Goal: Information Seeking & Learning: Learn about a topic

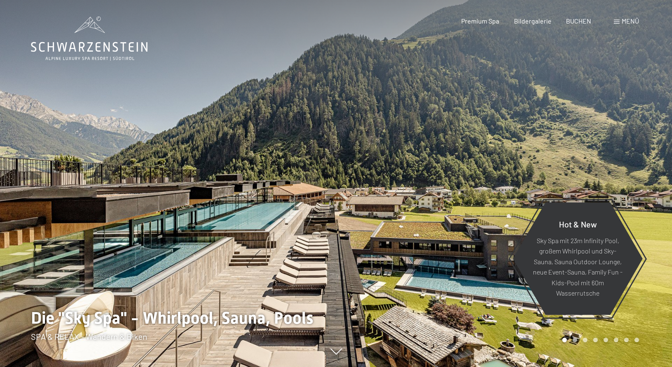
click at [615, 21] on span at bounding box center [617, 22] width 6 height 4
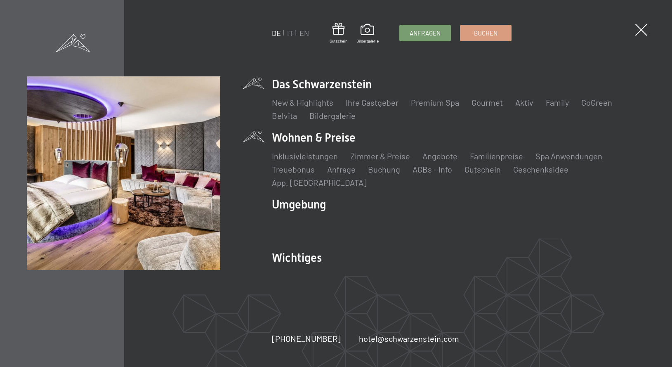
click at [347, 146] on li "Wohnen & Preise Inklusivleistungen Zimmer & Preise Liste Angebote Liste Familie…" at bounding box center [459, 159] width 374 height 58
click at [255, 142] on div "DE IT EN Gutschein Bildergalerie Anfragen Buchen DE IT EN Das Schwarzenstein Ne…" at bounding box center [336, 183] width 619 height 214
click at [393, 161] on link "Zimmer & Preise" at bounding box center [380, 156] width 60 height 10
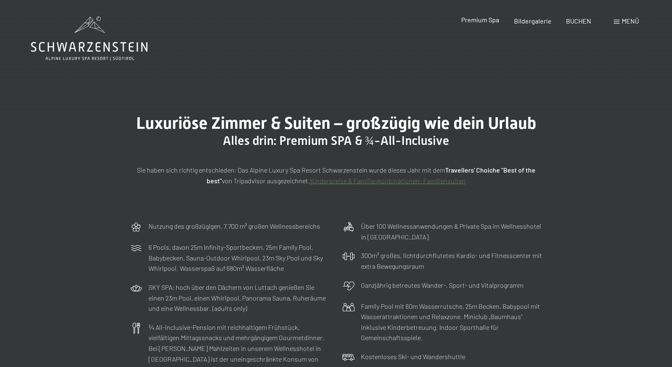
click at [483, 20] on span "Premium Spa" at bounding box center [480, 20] width 38 height 8
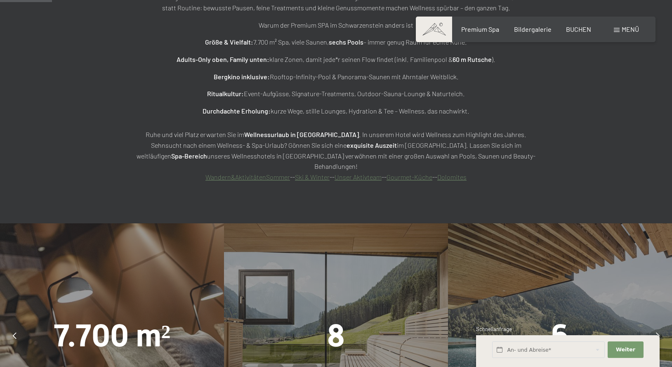
scroll to position [631, 0]
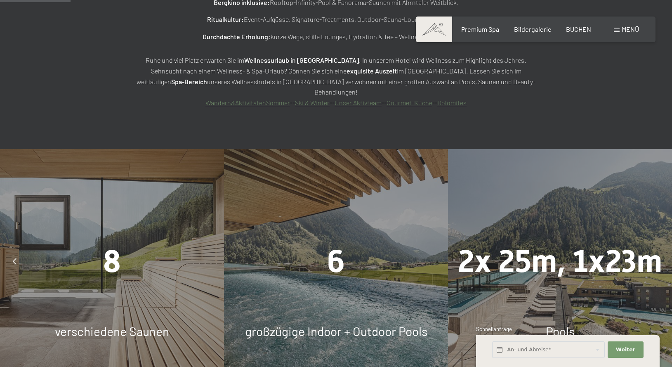
click at [59, 207] on div "8 verschiedene Saunen" at bounding box center [112, 261] width 224 height 224
click at [40, 239] on div "8" at bounding box center [112, 261] width 224 height 44
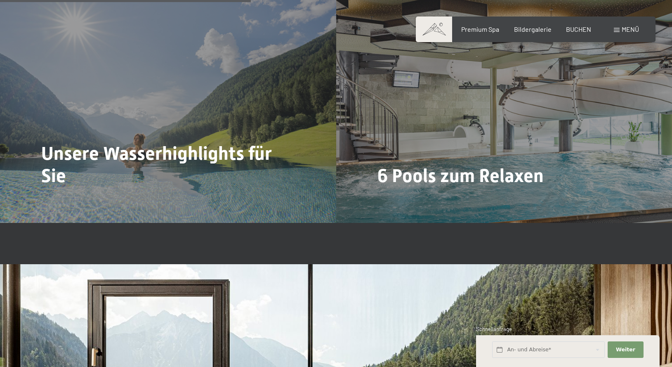
scroll to position [2400, 0]
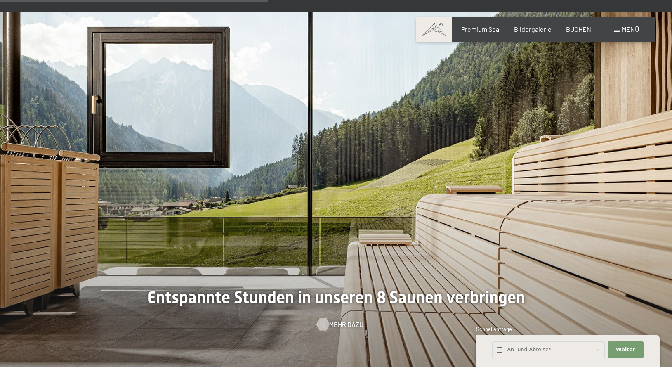
click at [333, 320] on span "Mehr dazu" at bounding box center [346, 324] width 34 height 9
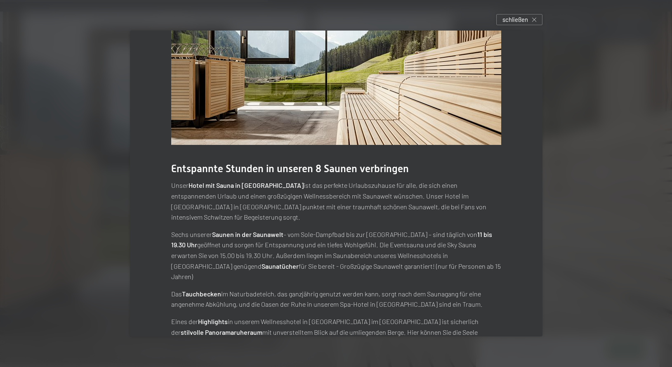
scroll to position [54, 0]
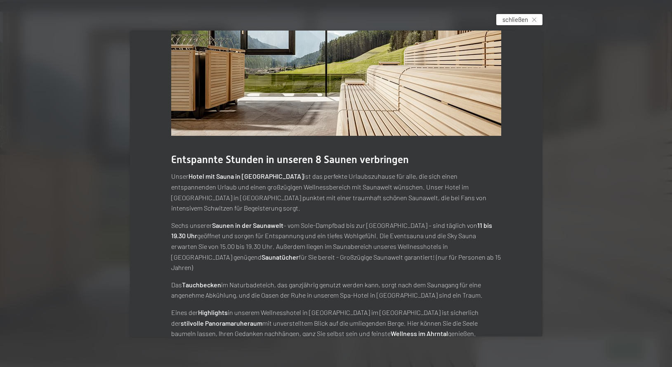
click at [536, 21] on icon at bounding box center [534, 20] width 4 height 4
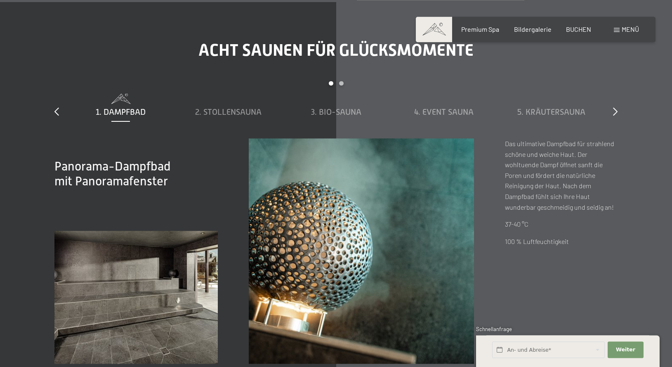
scroll to position [2779, 0]
click at [233, 108] on span "2. Stollensauna" at bounding box center [228, 112] width 66 height 9
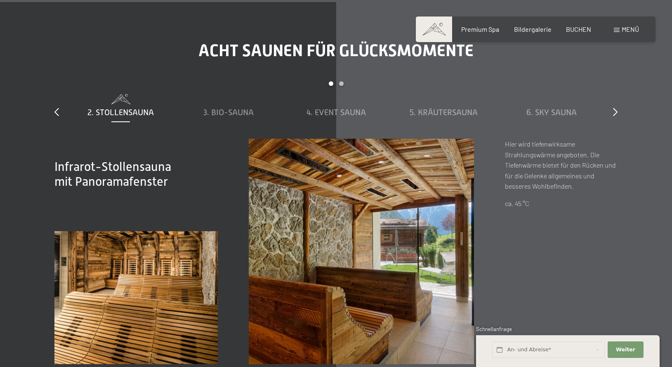
click at [233, 108] on span "3. Bio-Sauna" at bounding box center [228, 112] width 50 height 9
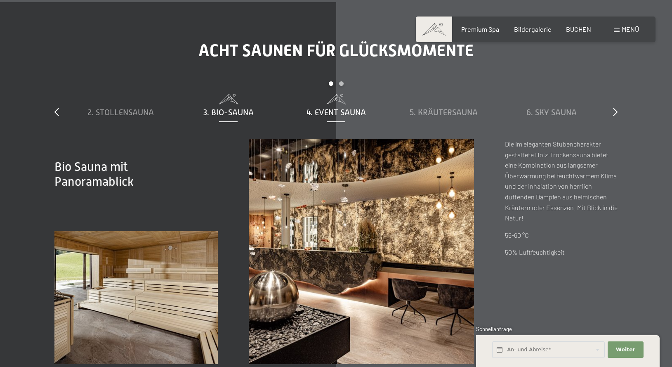
click at [324, 108] on span "4. Event Sauna" at bounding box center [336, 112] width 59 height 9
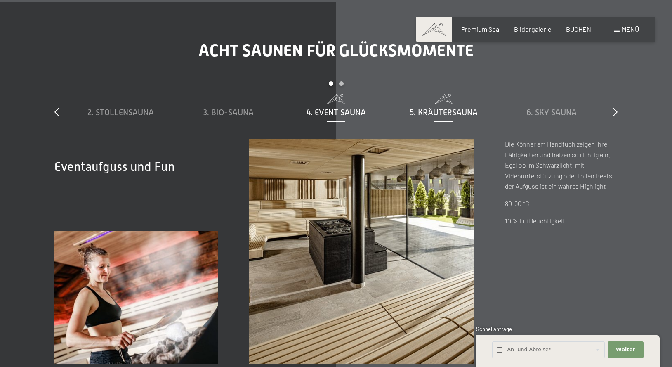
click at [439, 108] on span "5. Kräutersauna" at bounding box center [444, 112] width 68 height 9
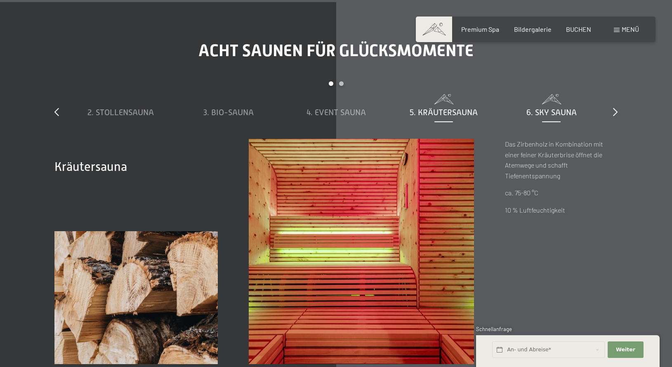
click at [542, 108] on span "6. Sky Sauna" at bounding box center [552, 112] width 50 height 9
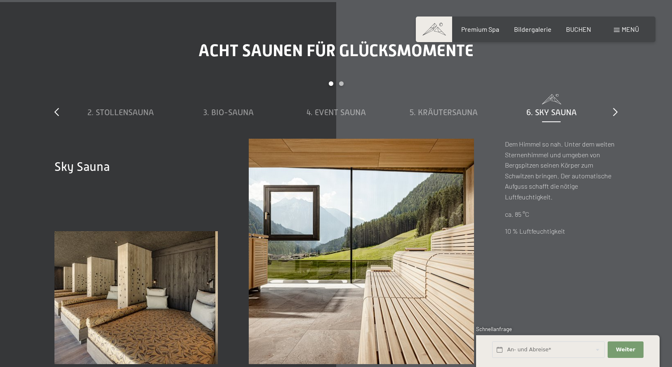
click at [613, 82] on div "slide 2 to 6 of 8 1. Dampfbad 2. Stollensauna 3. Bio-Sauna 4. Event Sauna 5. Kr…" at bounding box center [335, 109] width 563 height 57
click at [618, 80] on div "Acht Saunen für Glücksmomente slide 2 to 6 of 8 1. Dampfbad 2. Stollensauna 3. …" at bounding box center [336, 202] width 625 height 323
click at [614, 108] on icon at bounding box center [615, 112] width 5 height 8
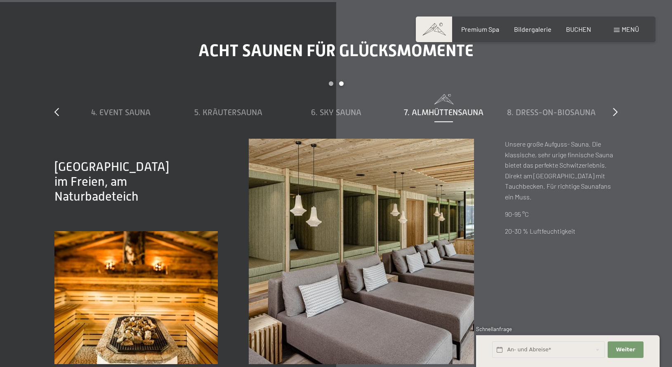
click at [468, 108] on span "7. Almhüttensauna" at bounding box center [444, 112] width 80 height 9
click at [526, 108] on span "8. Dress-on-Biosauna" at bounding box center [551, 112] width 89 height 9
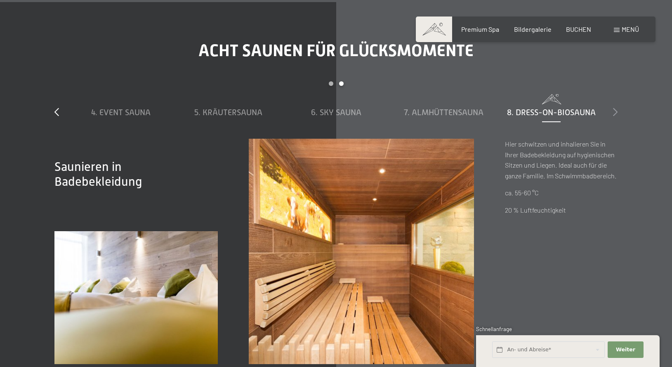
click at [617, 108] on icon at bounding box center [615, 112] width 5 height 8
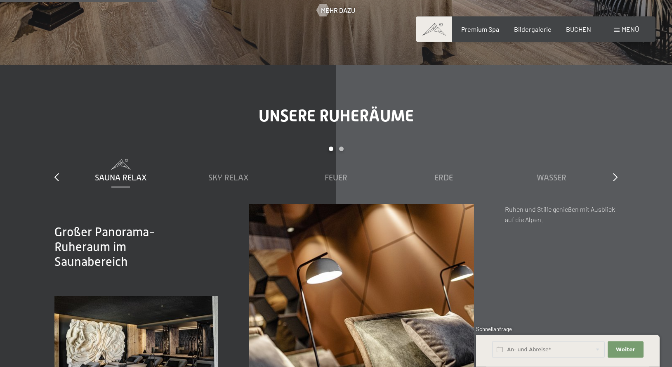
scroll to position [1221, 0]
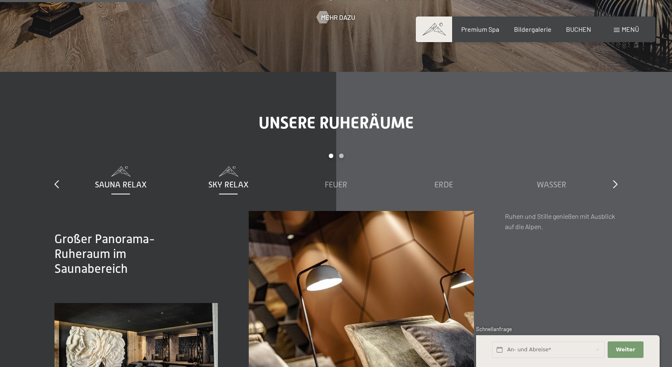
click at [225, 180] on span "Sky Relax" at bounding box center [228, 184] width 40 height 9
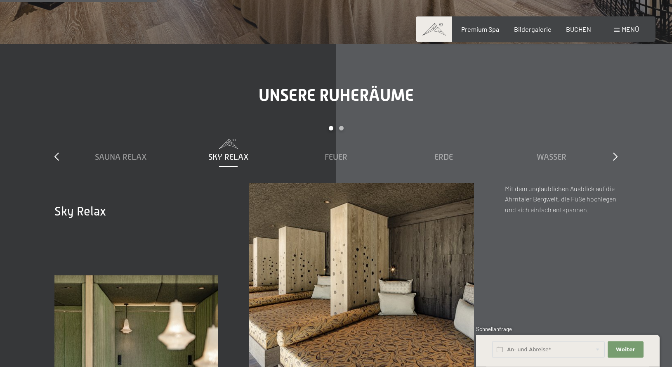
scroll to position [1263, 0]
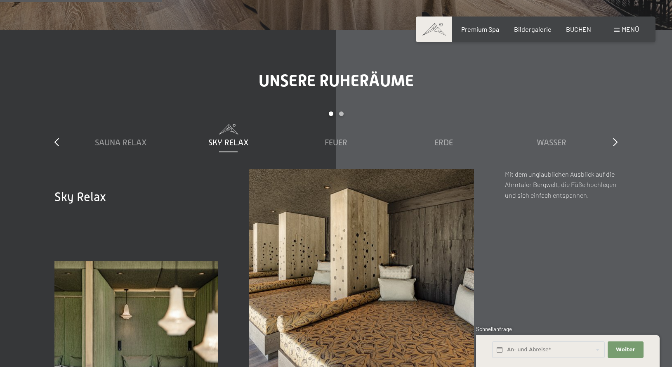
click at [337, 124] on div "Sauna Relax Sky Relax Feuer Erde Wasser Luft Wolke 7" at bounding box center [336, 146] width 539 height 45
click at [340, 138] on span "Feuer" at bounding box center [336, 142] width 23 height 9
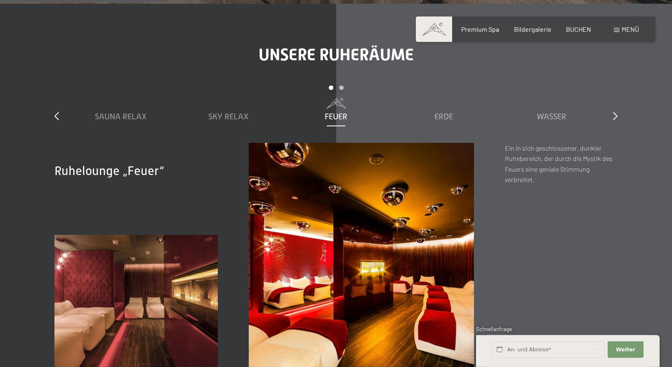
scroll to position [1305, 0]
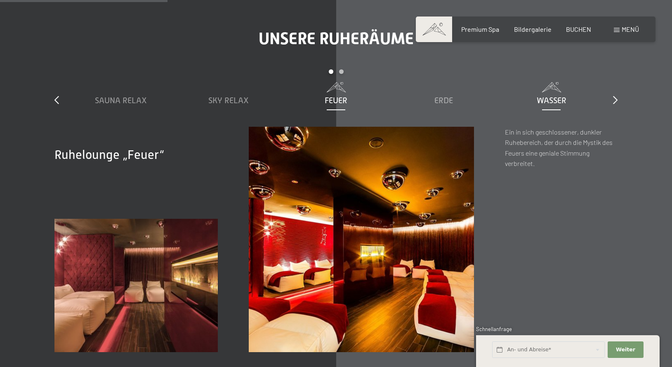
click at [557, 96] on span "Wasser" at bounding box center [552, 100] width 30 height 9
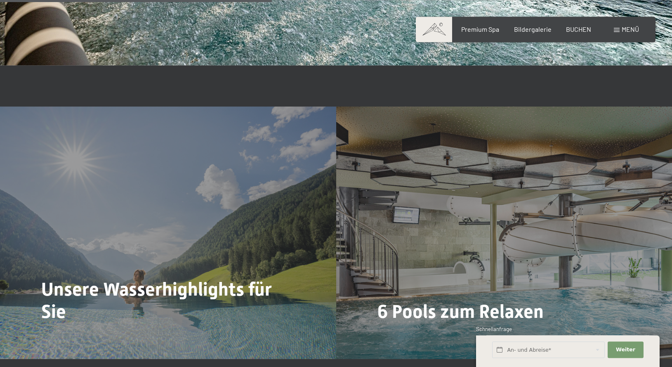
scroll to position [2147, 0]
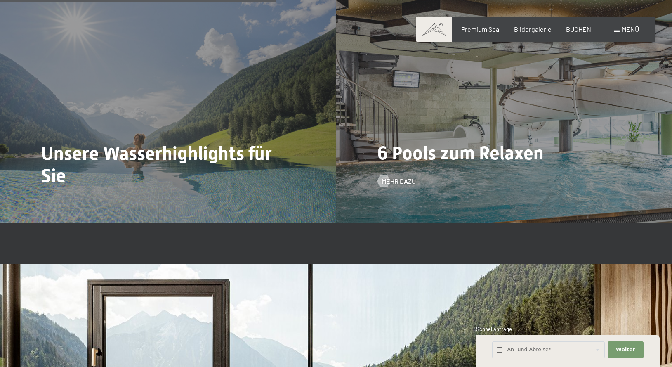
click at [539, 142] on span "6 Pools zum Relaxen" at bounding box center [461, 153] width 166 height 22
click at [409, 177] on span "Mehr dazu" at bounding box center [407, 181] width 34 height 9
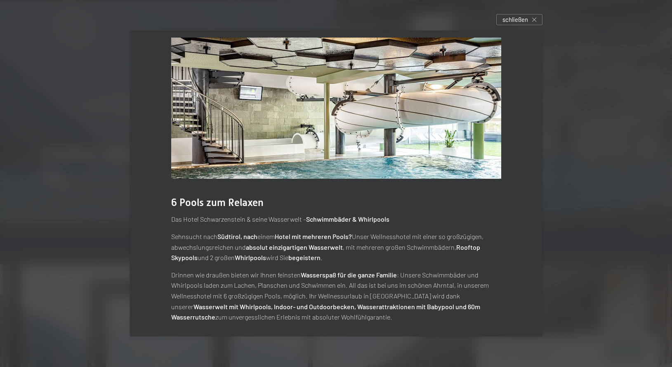
scroll to position [16, 0]
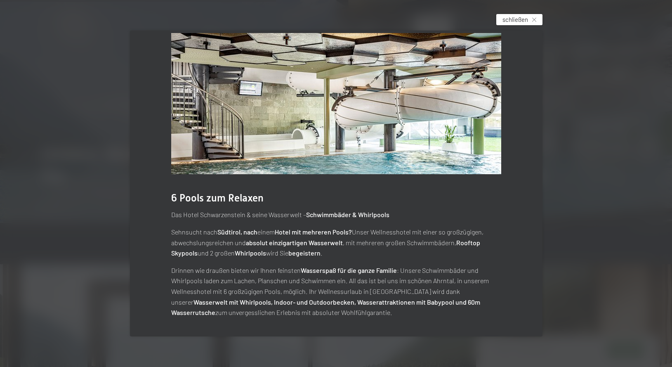
click at [522, 18] on span "schließen" at bounding box center [516, 19] width 26 height 9
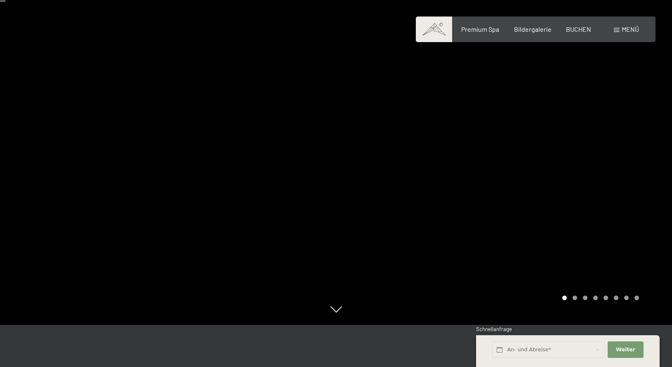
scroll to position [0, 0]
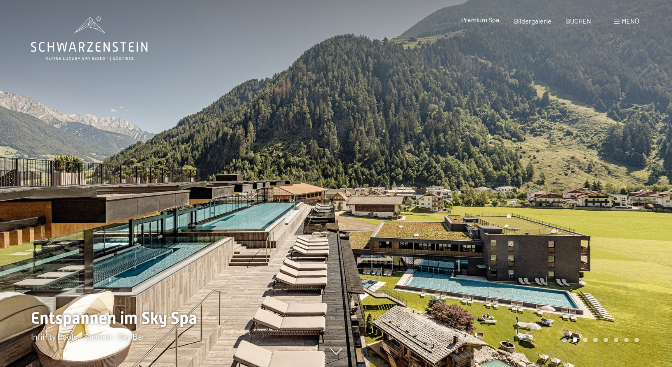
click at [497, 19] on span "Premium Spa" at bounding box center [480, 20] width 38 height 8
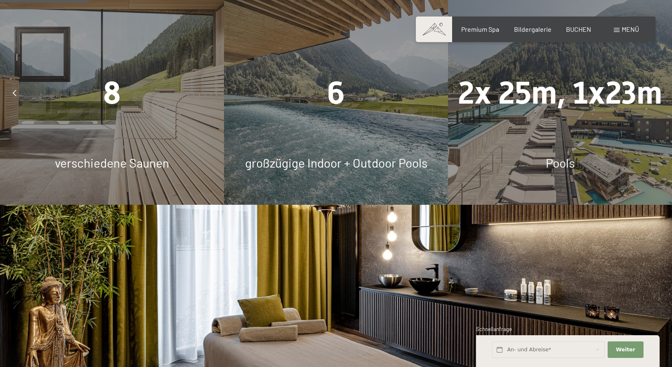
scroll to position [968, 0]
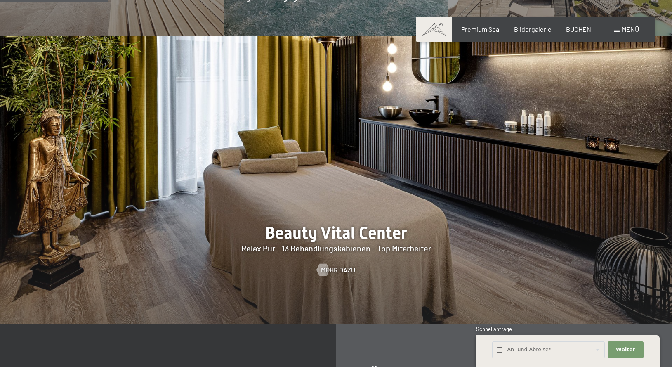
click at [330, 233] on div at bounding box center [336, 180] width 672 height 288
click at [338, 265] on span "Mehr dazu" at bounding box center [346, 269] width 34 height 9
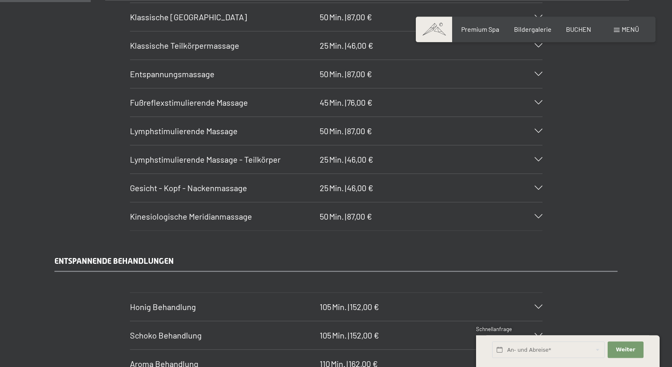
scroll to position [926, 0]
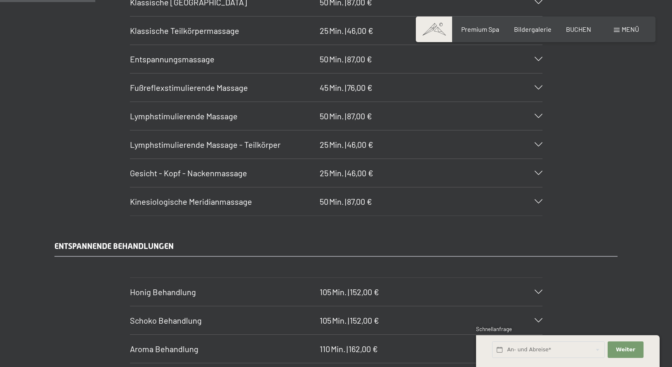
click at [539, 288] on div "Honig Behandlung 105 Min. | 152,00 €" at bounding box center [336, 292] width 413 height 28
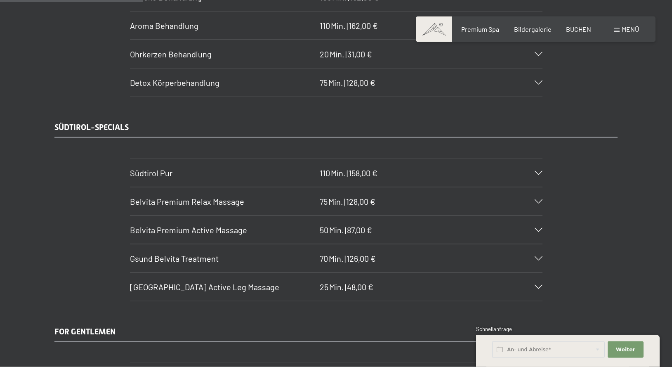
scroll to position [1431, 0]
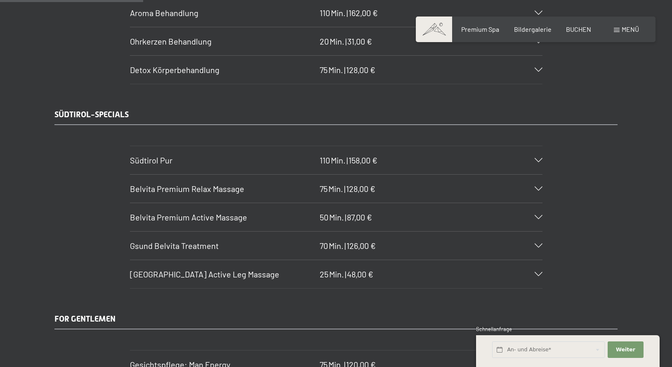
click at [537, 162] on icon at bounding box center [539, 160] width 8 height 4
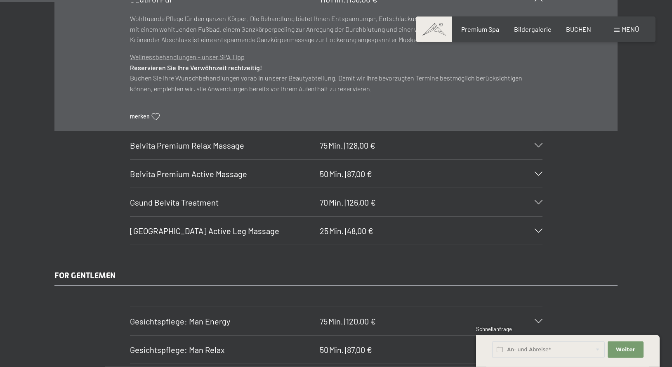
scroll to position [1461, 0]
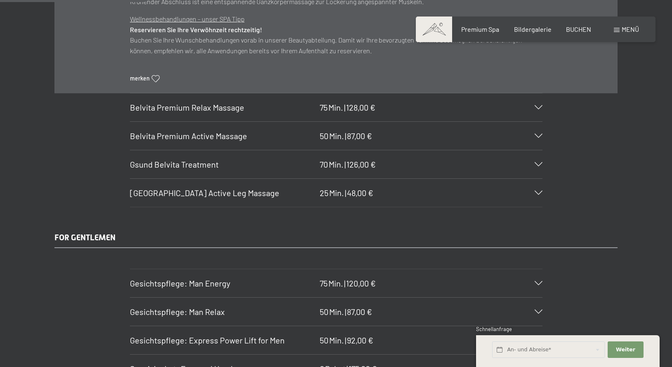
click at [540, 166] on icon at bounding box center [539, 164] width 8 height 4
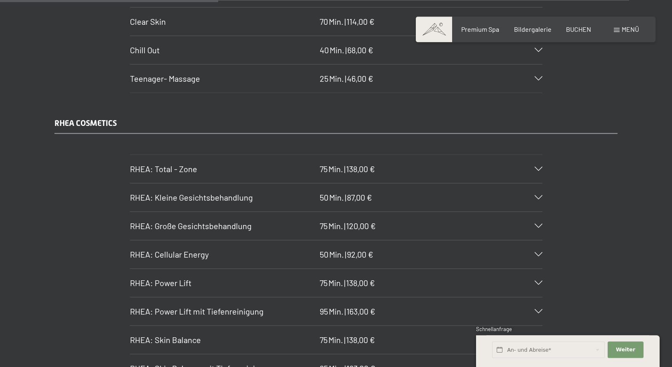
scroll to position [2201, 0]
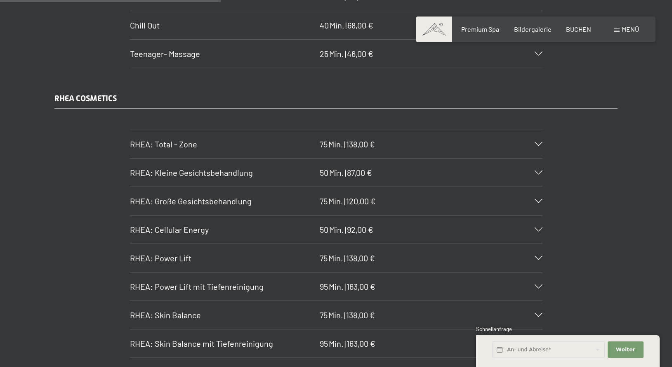
click at [541, 203] on div at bounding box center [534, 201] width 18 height 4
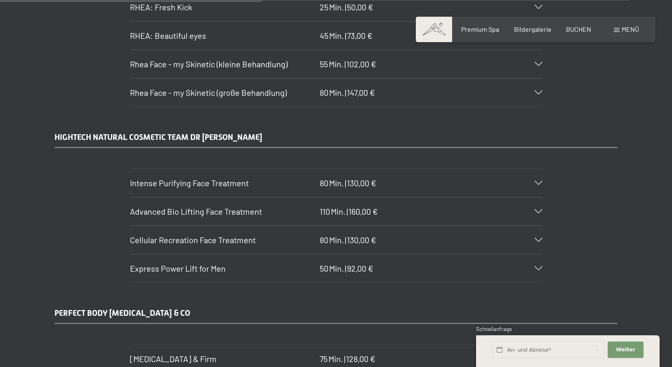
scroll to position [2617, 0]
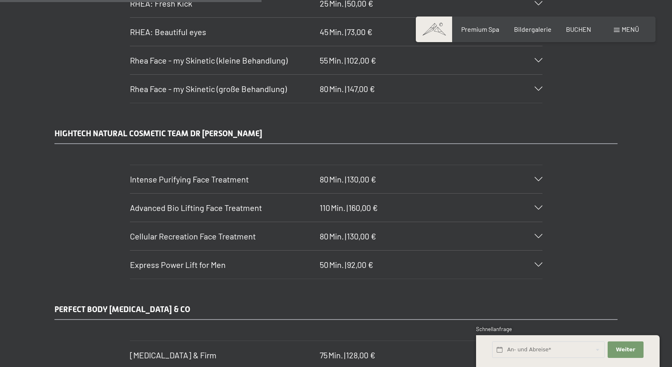
click at [539, 193] on div "Intense Purifying Face Treatment 80 Min. | 130,00 €" at bounding box center [336, 179] width 413 height 28
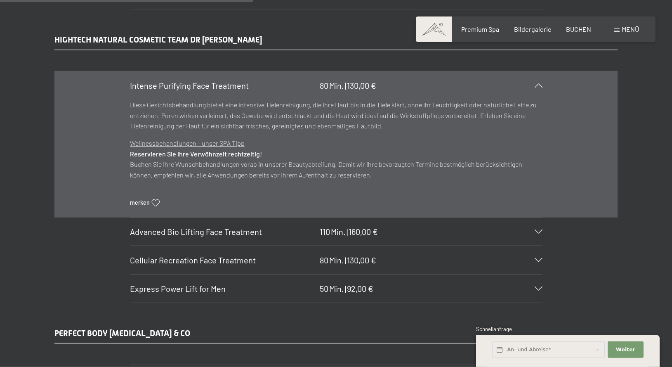
scroll to position [2551, 0]
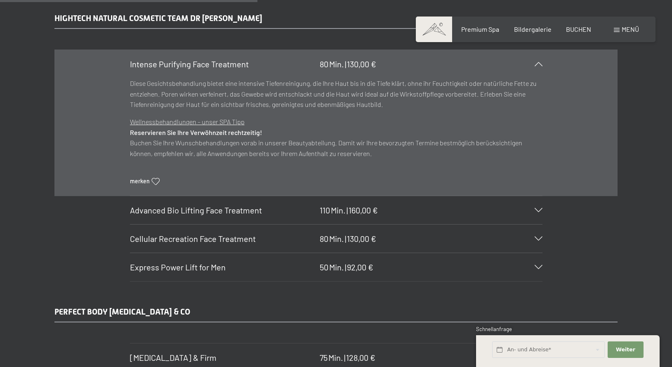
click at [542, 217] on div "Advanced Bio Lifting Face Treatment 110 Min. | 160,00 €" at bounding box center [336, 210] width 413 height 28
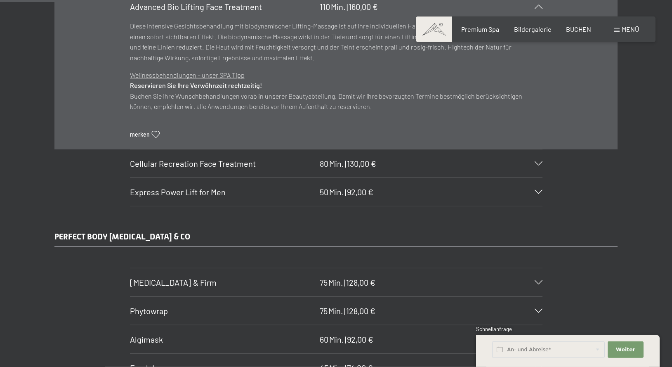
scroll to position [2677, 0]
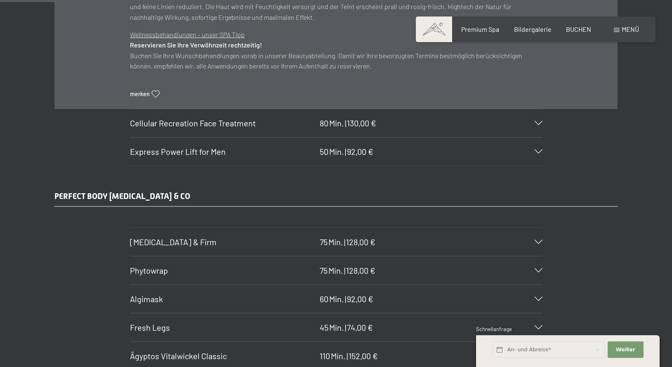
click at [538, 125] on icon at bounding box center [539, 123] width 8 height 4
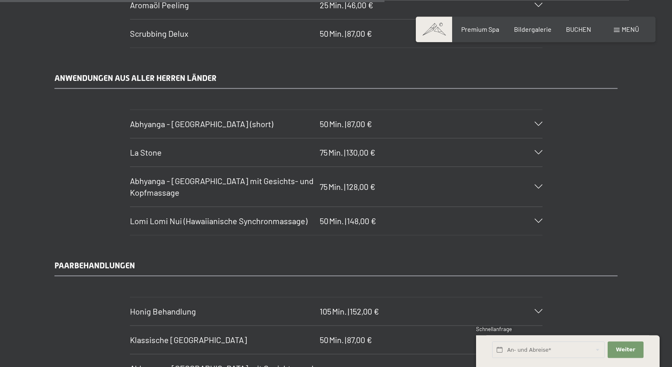
scroll to position [3841, 0]
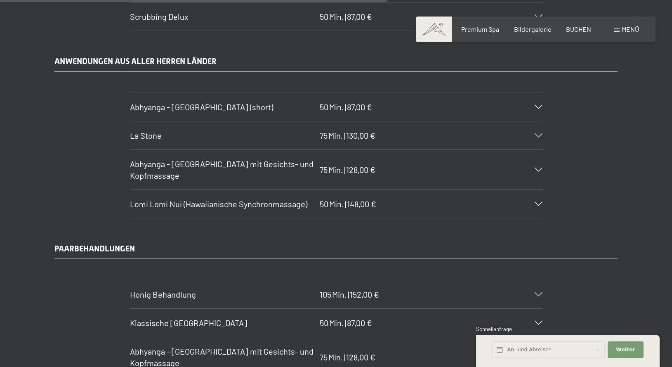
click at [537, 206] on icon at bounding box center [539, 204] width 8 height 4
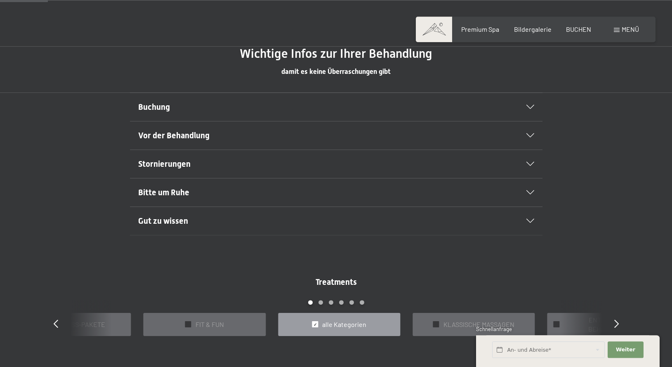
scroll to position [478, 0]
